Goal: Task Accomplishment & Management: Manage account settings

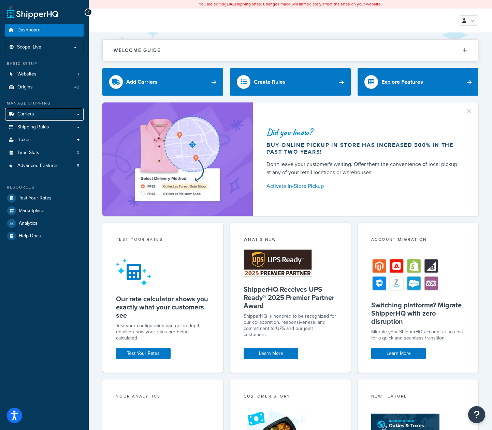
click at [45, 113] on link "Carriers" at bounding box center [44, 114] width 78 height 13
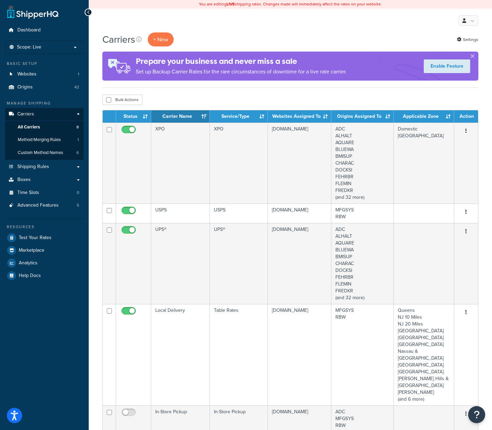
click at [169, 152] on td "XPO" at bounding box center [180, 162] width 59 height 81
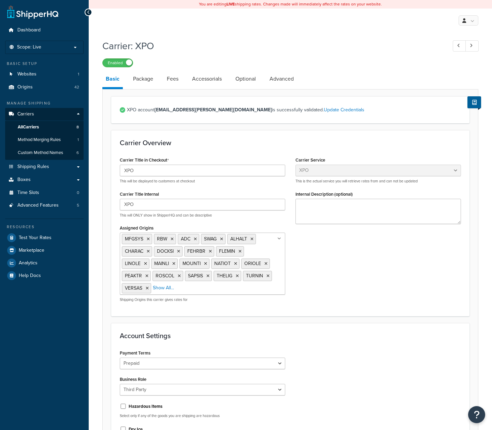
select select "xpoFreight"
select select "THIRD PARTY"
click at [214, 80] on link "Accessorials" at bounding box center [207, 79] width 37 height 16
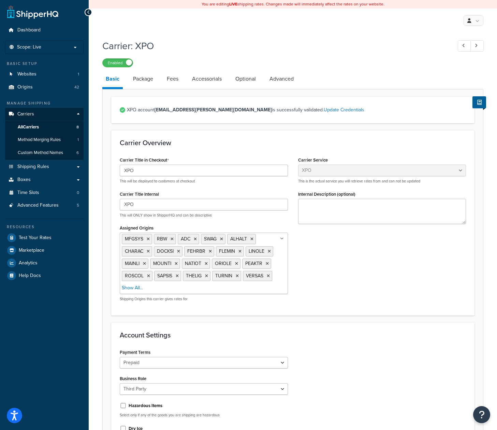
select select "residential"
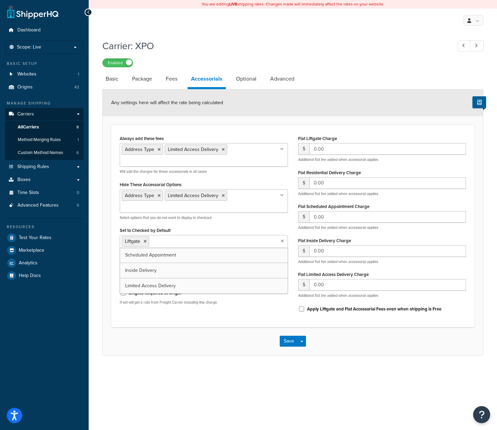
click at [186, 244] on input "Set to Checked by Default" at bounding box center [181, 241] width 60 height 8
click at [62, 361] on div "Dashboard Scope: Live Basic Setup Websites 1 Origins 42 Manage Shipping Carrier…" at bounding box center [44, 215] width 89 height 430
